Goal: Information Seeking & Learning: Find specific fact

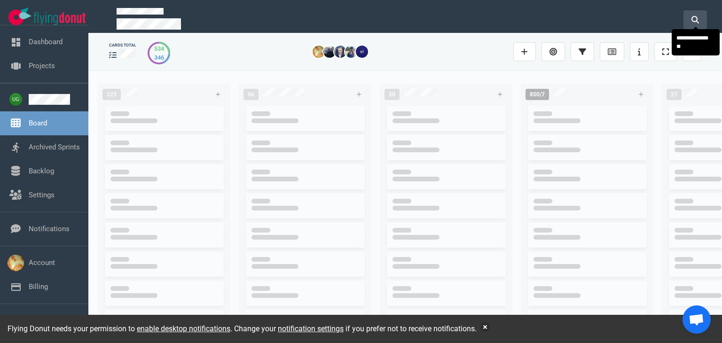
click at [688, 19] on button at bounding box center [694, 19] width 23 height 19
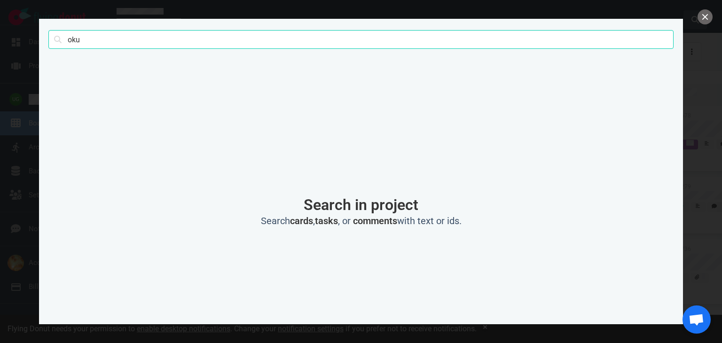
click button "Search" at bounding box center [0, 0] width 0 height 0
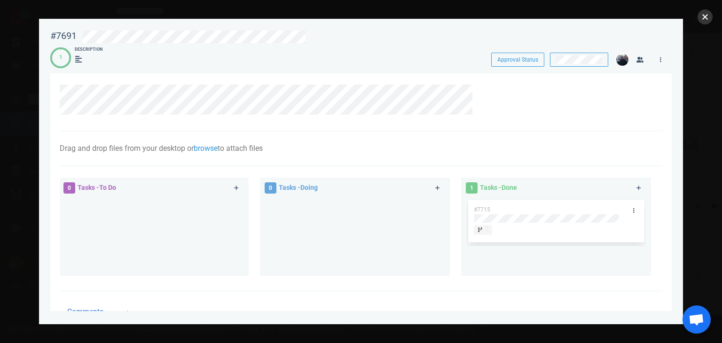
click at [698, 14] on button "close" at bounding box center [704, 16] width 15 height 15
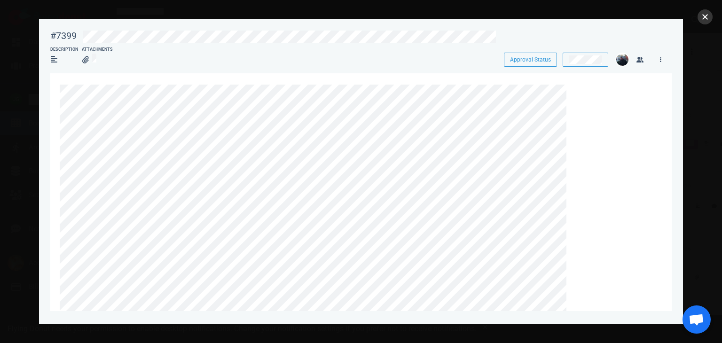
click at [703, 19] on button "close" at bounding box center [704, 16] width 15 height 15
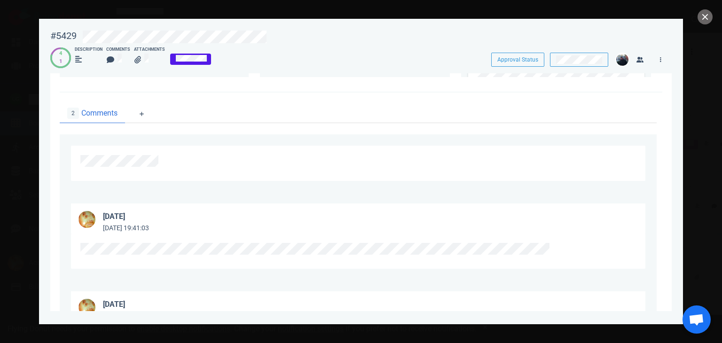
scroll to position [1992, 0]
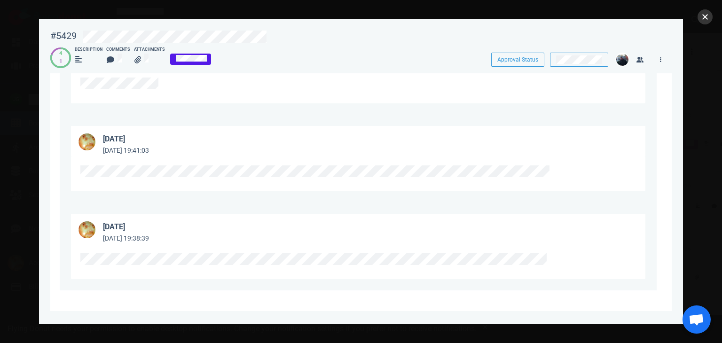
click at [705, 14] on button "close" at bounding box center [704, 16] width 15 height 15
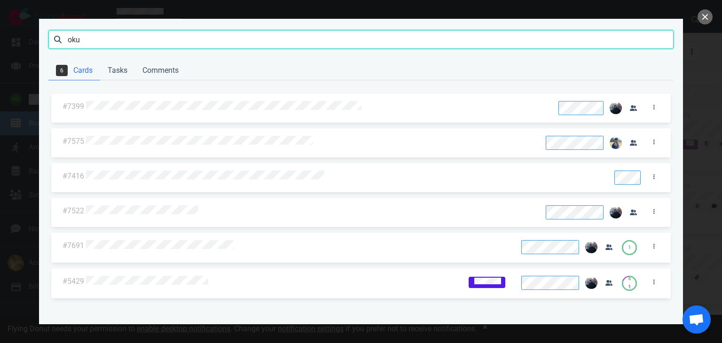
click at [194, 40] on input "oku" at bounding box center [360, 39] width 625 height 19
click at [203, 101] on div at bounding box center [316, 107] width 461 height 12
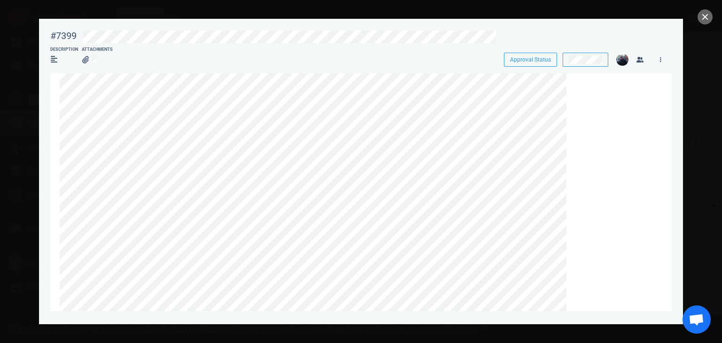
scroll to position [0, 0]
click at [699, 16] on button "close" at bounding box center [704, 16] width 15 height 15
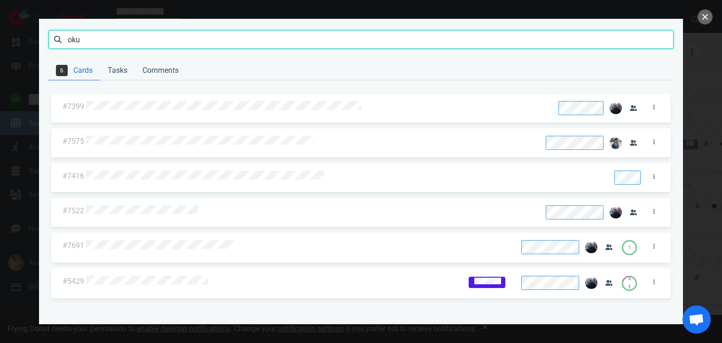
click at [291, 40] on input "oku" at bounding box center [360, 39] width 625 height 19
type input "oku anydesk"
click button "Search" at bounding box center [0, 0] width 0 height 0
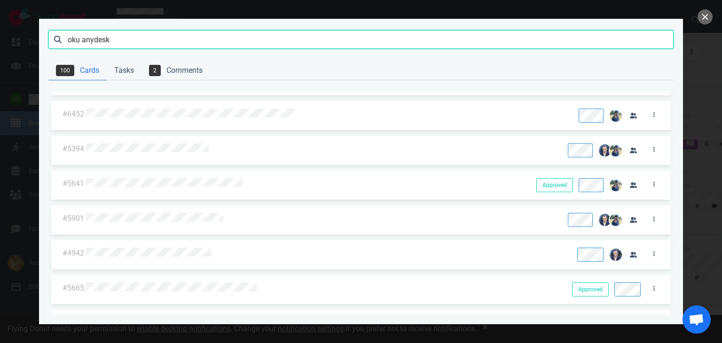
scroll to position [271, 0]
click at [705, 18] on button "close" at bounding box center [704, 16] width 15 height 15
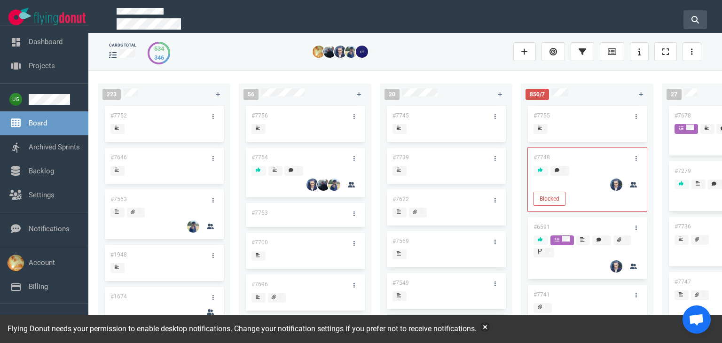
click at [694, 18] on icon at bounding box center [695, 20] width 8 height 8
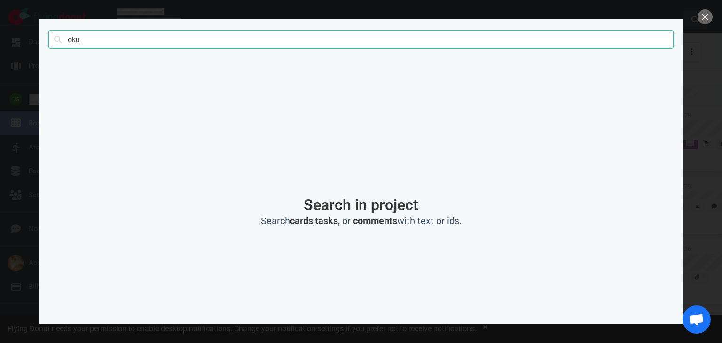
click button "Search" at bounding box center [0, 0] width 0 height 0
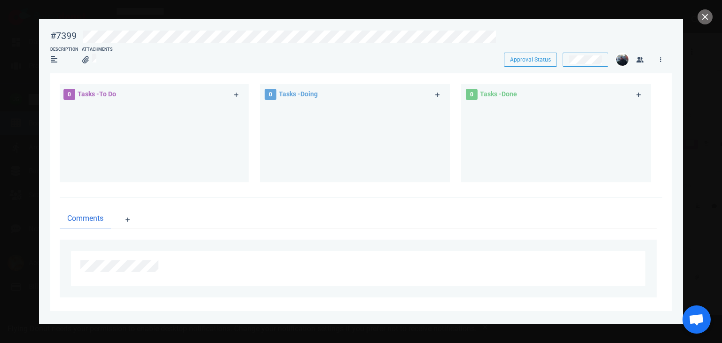
scroll to position [565, 0]
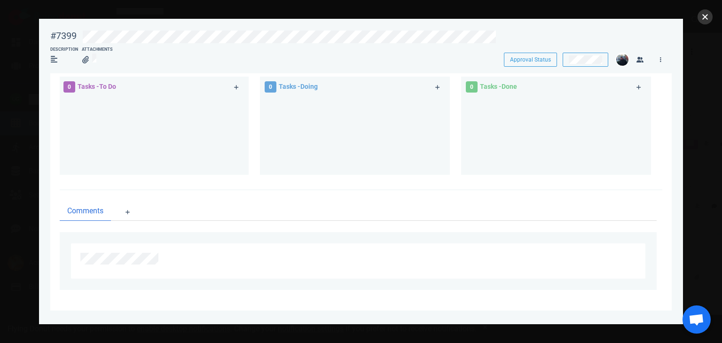
click at [705, 16] on button "close" at bounding box center [704, 16] width 15 height 15
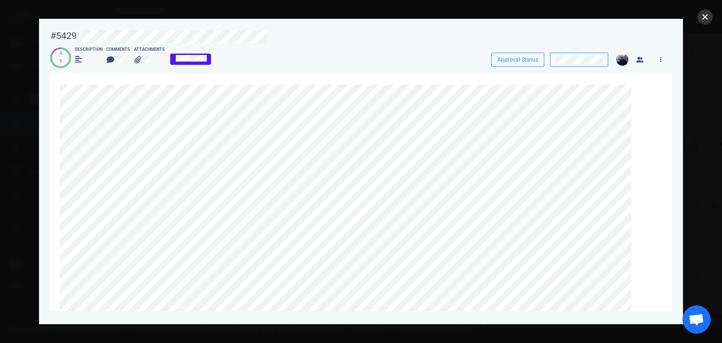
click at [706, 22] on button "close" at bounding box center [704, 16] width 15 height 15
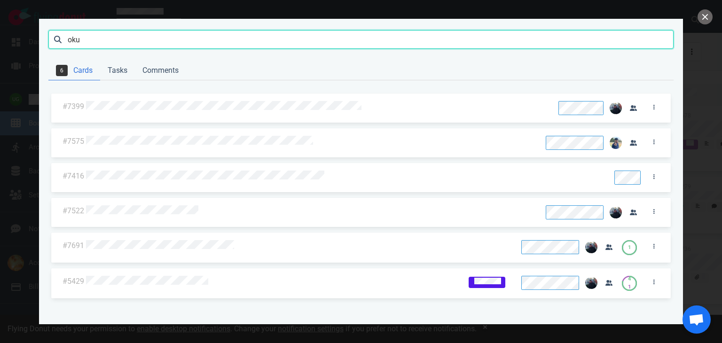
click at [205, 33] on input "oku" at bounding box center [360, 39] width 625 height 19
click button "Search" at bounding box center [0, 0] width 0 height 0
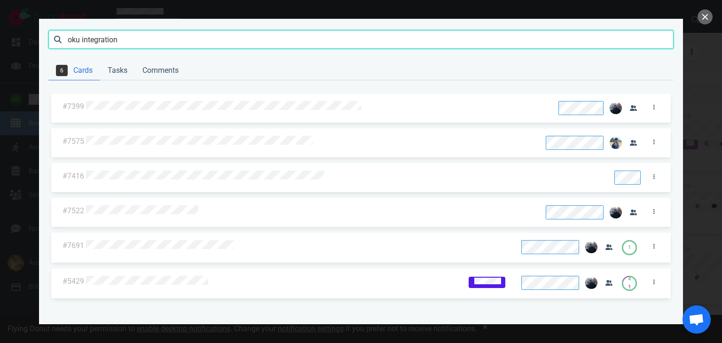
click button "Search" at bounding box center [0, 0] width 0 height 0
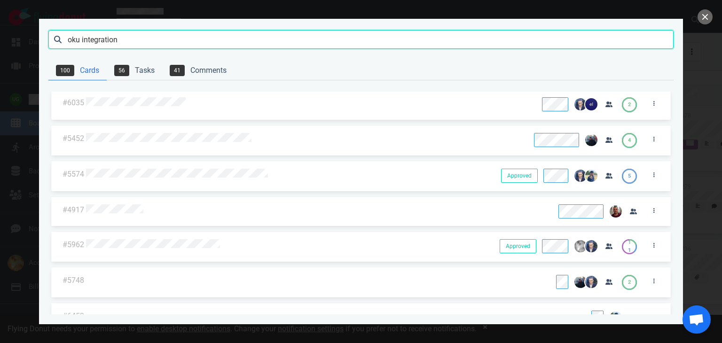
scroll to position [136, 0]
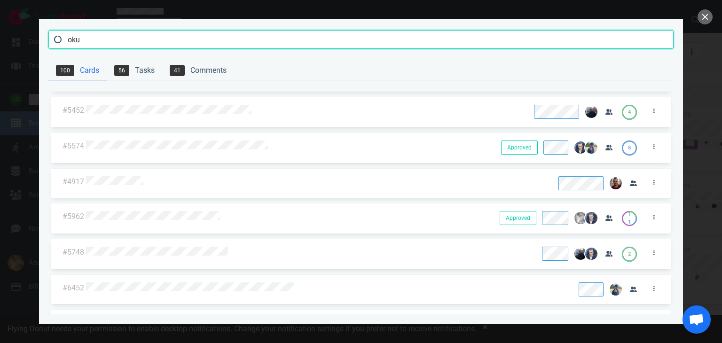
type input "oku"
click button "Search" at bounding box center [0, 0] width 0 height 0
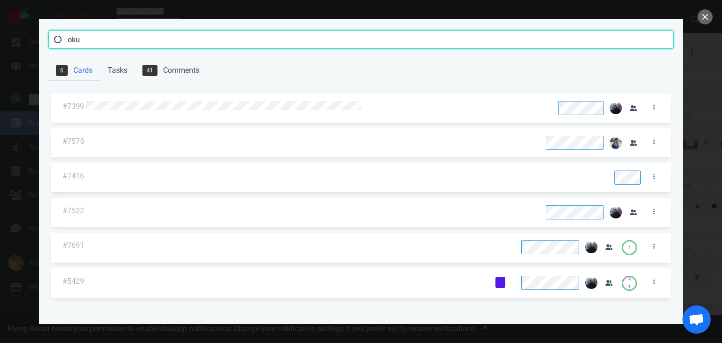
scroll to position [0, 0]
click at [117, 73] on link "Tasks" at bounding box center [117, 70] width 35 height 19
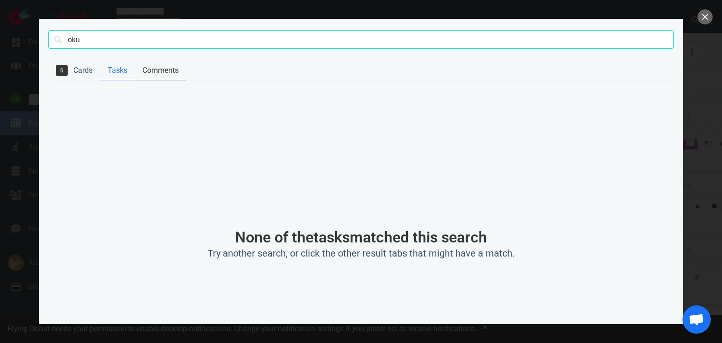
click at [153, 77] on link "Comments" at bounding box center [160, 70] width 51 height 19
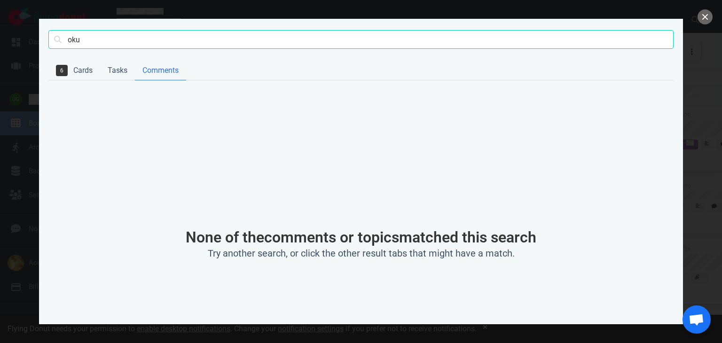
click at [165, 71] on link "Comments" at bounding box center [160, 70] width 51 height 19
click at [84, 68] on link "6 Cards" at bounding box center [74, 70] width 52 height 19
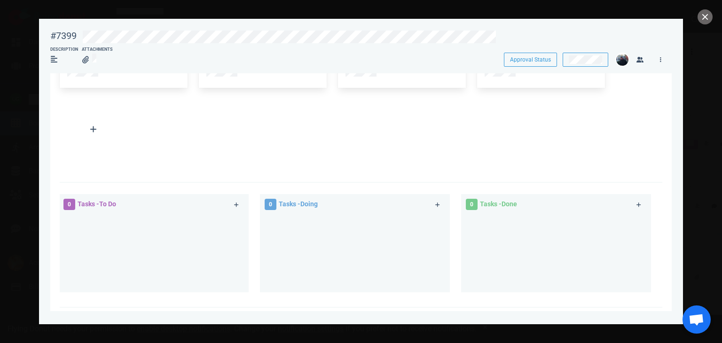
scroll to position [358, 0]
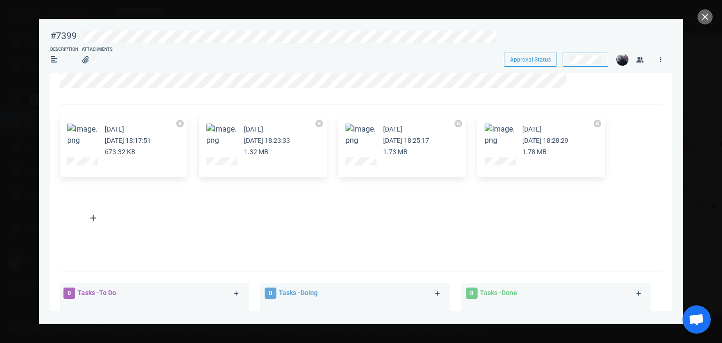
click at [219, 133] on button "Zoom image" at bounding box center [221, 135] width 30 height 23
click at [96, 132] on button "Zoom image" at bounding box center [82, 135] width 30 height 23
click at [361, 123] on div "[DATE] [DATE] 18:25:17 1.73 MB" at bounding box center [402, 146] width 128 height 61
click at [361, 138] on button "Zoom image" at bounding box center [360, 135] width 30 height 23
click at [503, 144] on button "Zoom image" at bounding box center [499, 135] width 30 height 23
